Goal: Task Accomplishment & Management: Complete application form

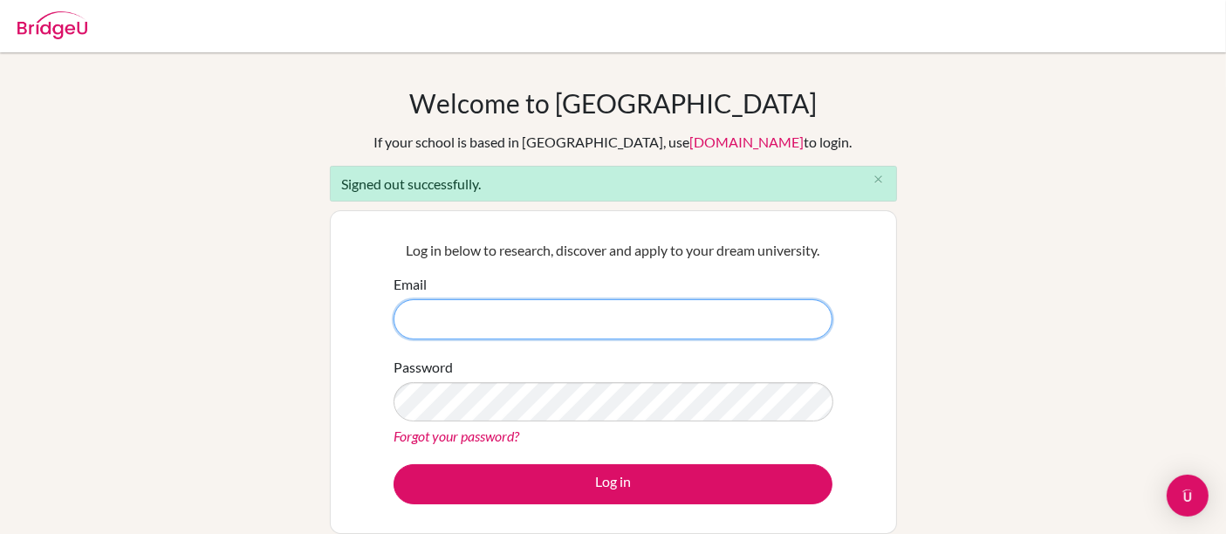
type input "[EMAIL_ADDRESS][DOMAIN_NAME]"
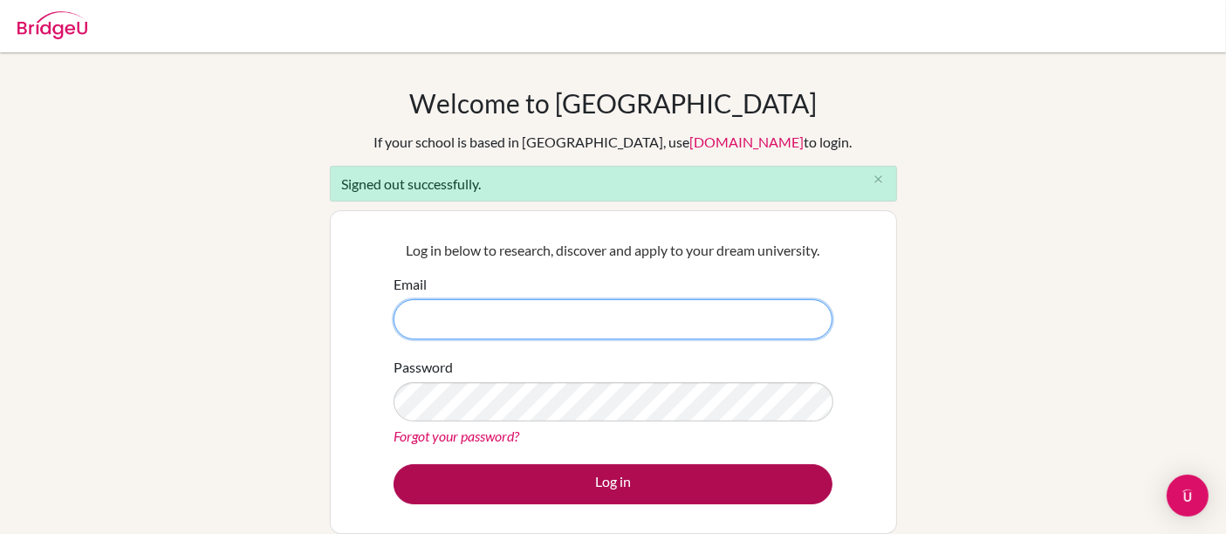
type input "[EMAIL_ADDRESS][DOMAIN_NAME]"
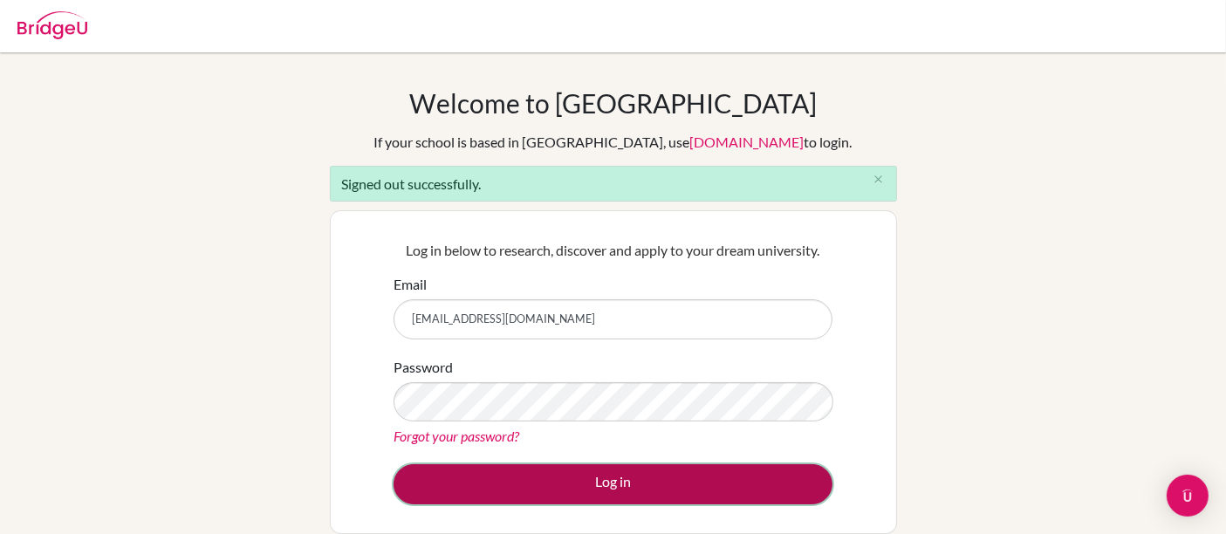
click at [591, 470] on button "Log in" at bounding box center [613, 484] width 439 height 40
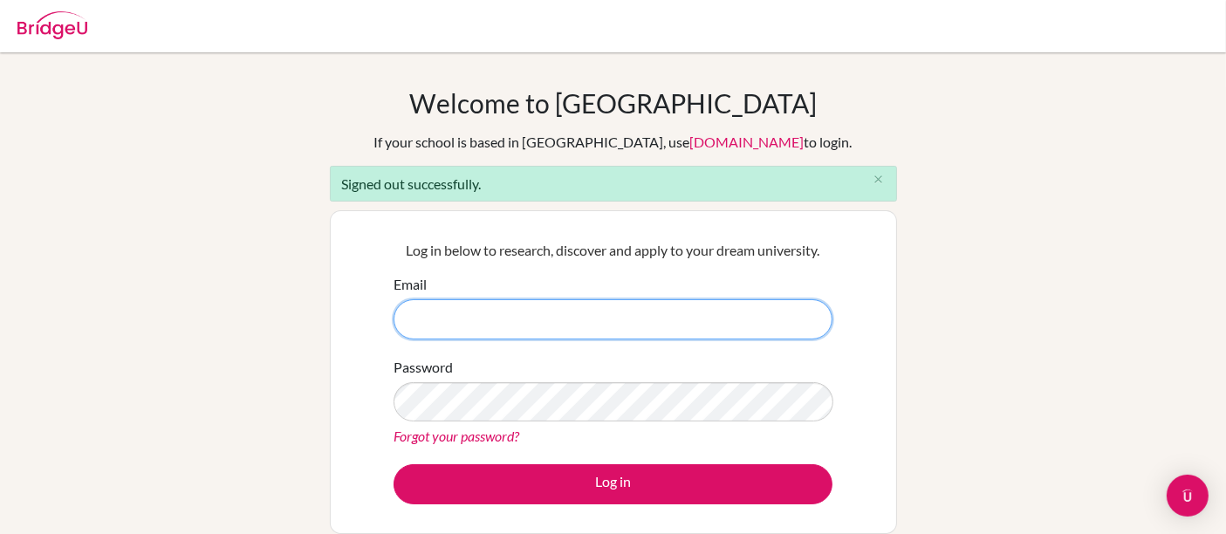
type input "[EMAIL_ADDRESS][DOMAIN_NAME]"
